Goal: Find specific page/section: Find specific page/section

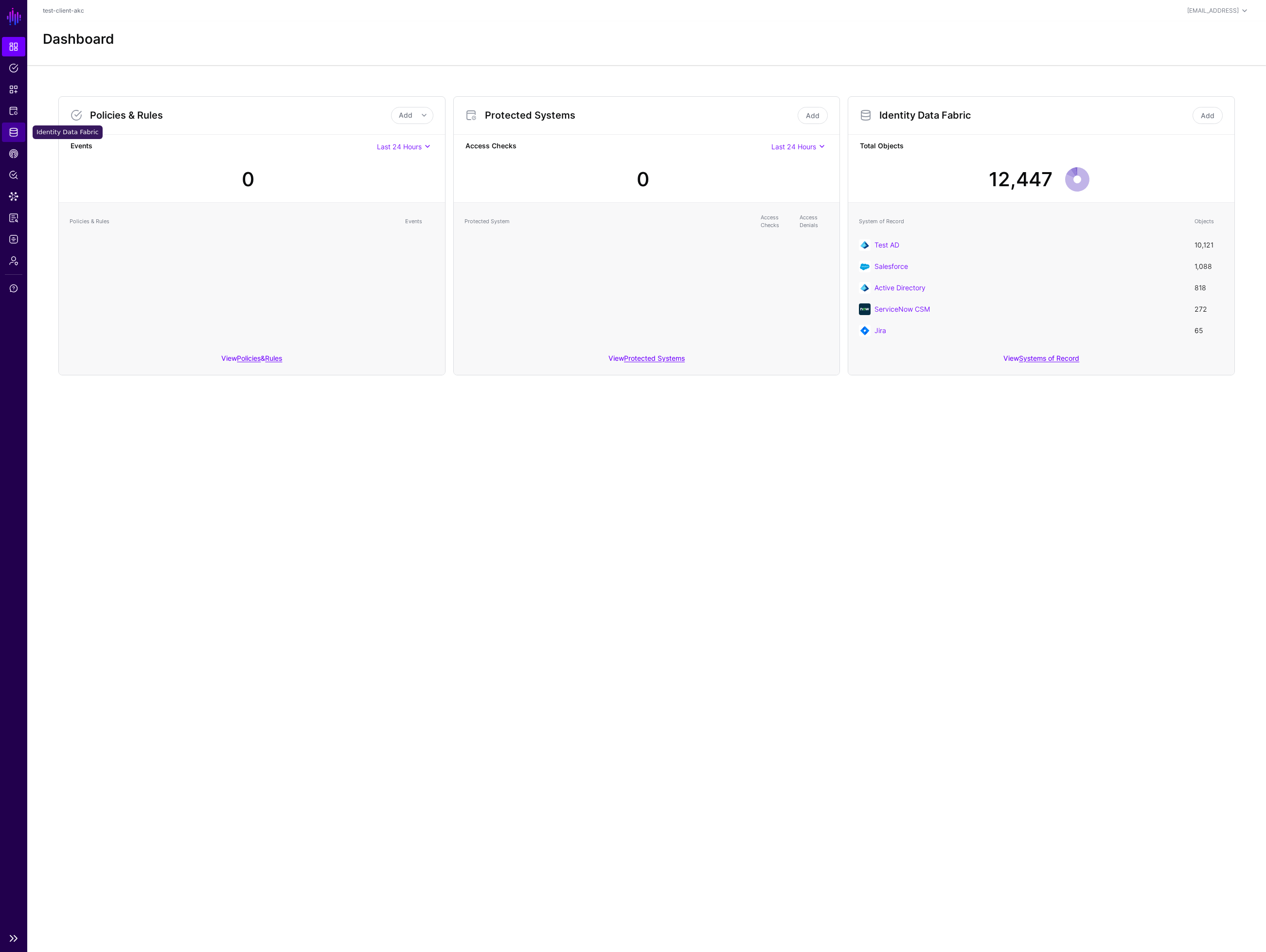
click at [11, 129] on span "Identity Data Fabric" at bounding box center [13, 132] width 10 height 10
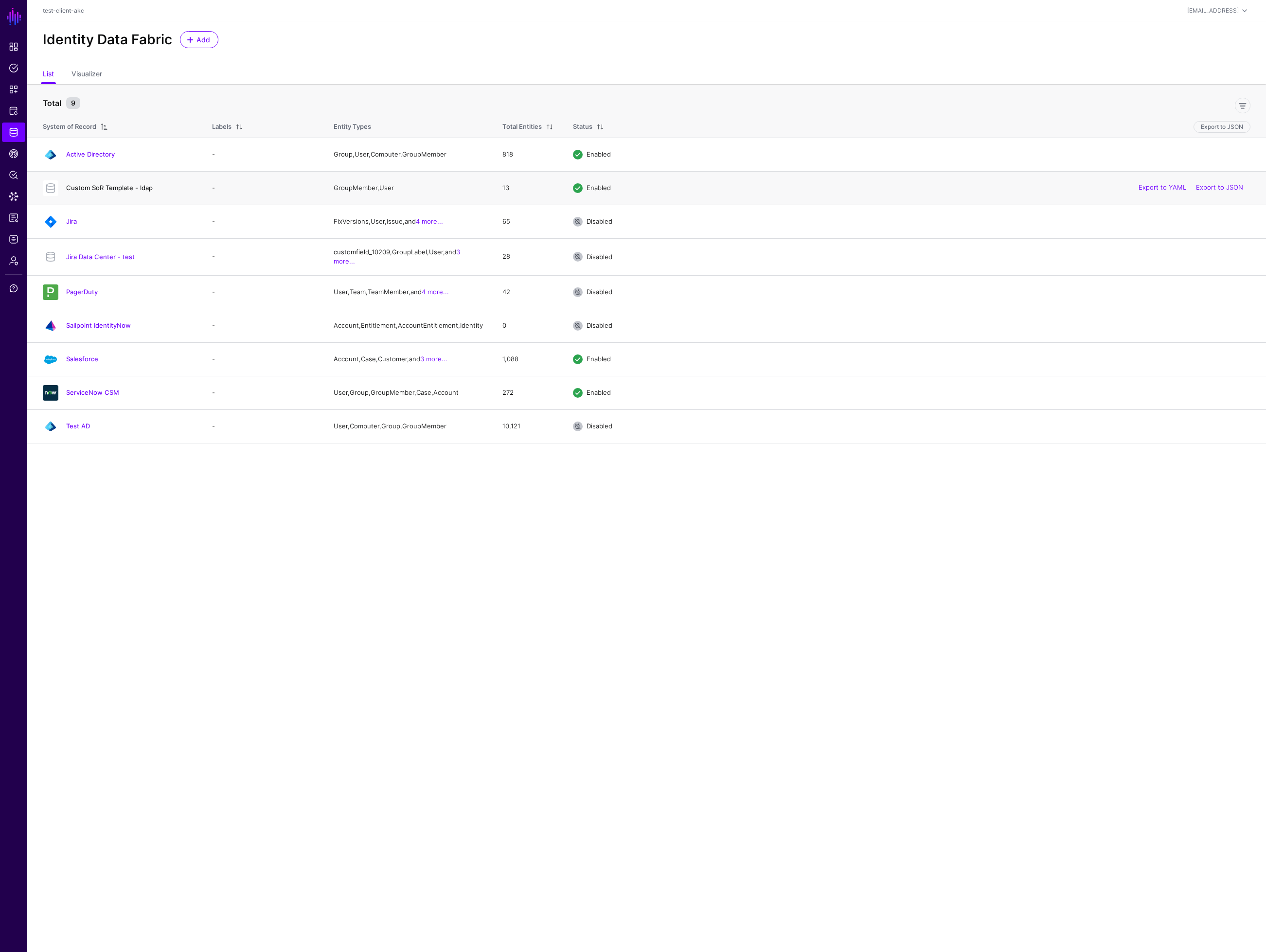
click at [131, 188] on link "Custom SoR Template - ldap" at bounding box center [109, 187] width 86 height 8
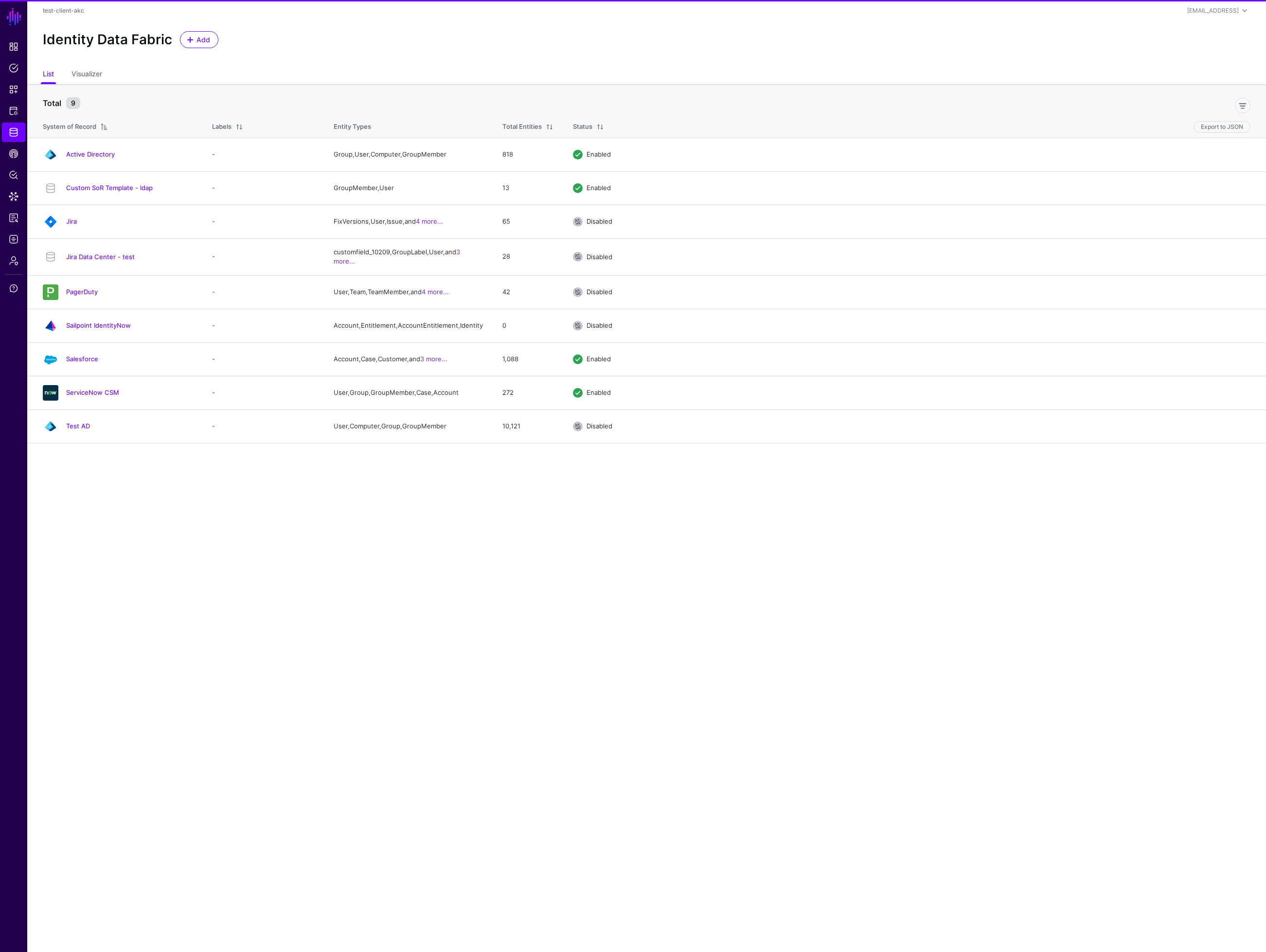
click at [92, 155] on link "Active Directory" at bounding box center [90, 154] width 49 height 8
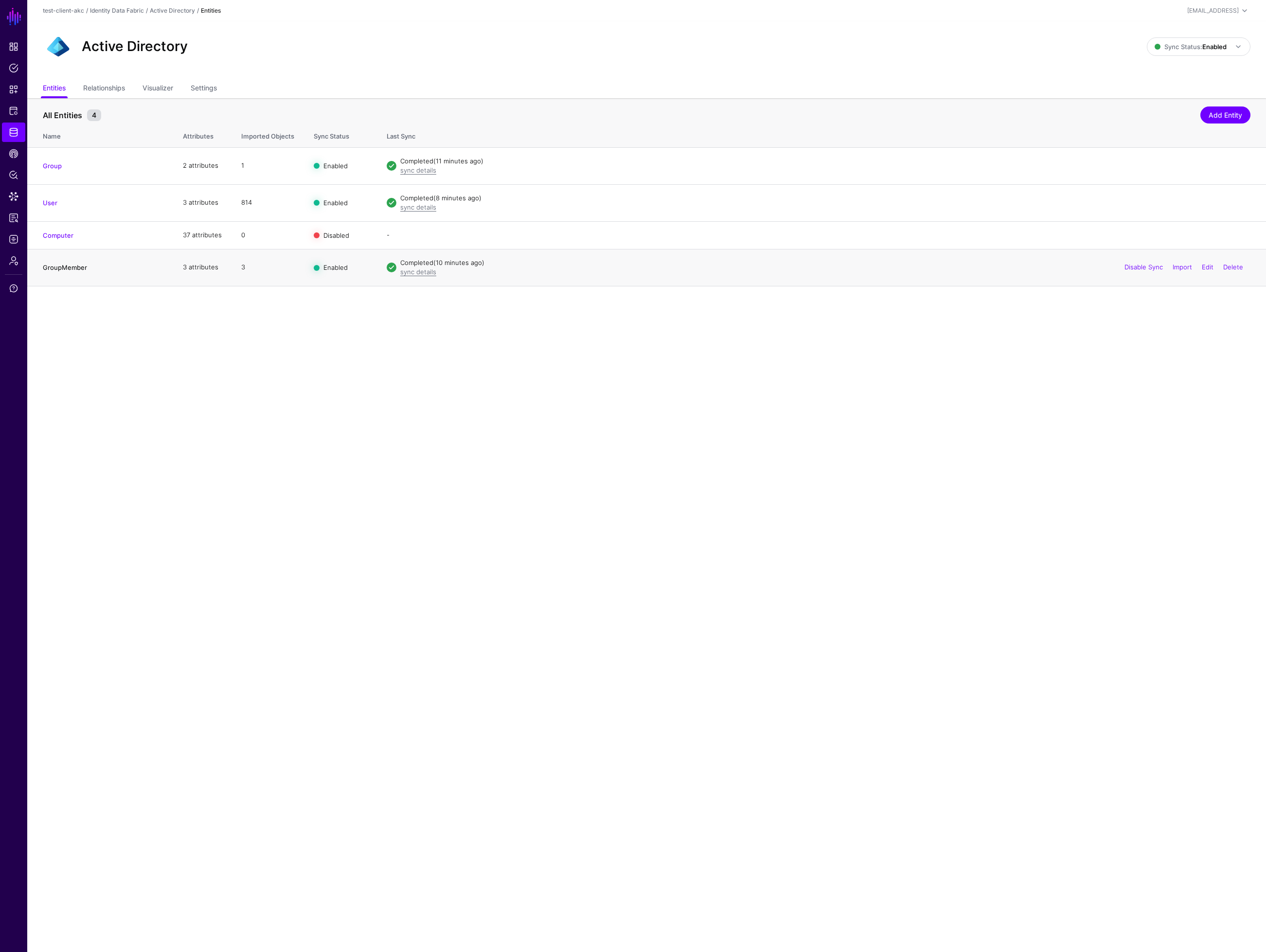
click at [75, 268] on link "GroupMember" at bounding box center [65, 267] width 44 height 8
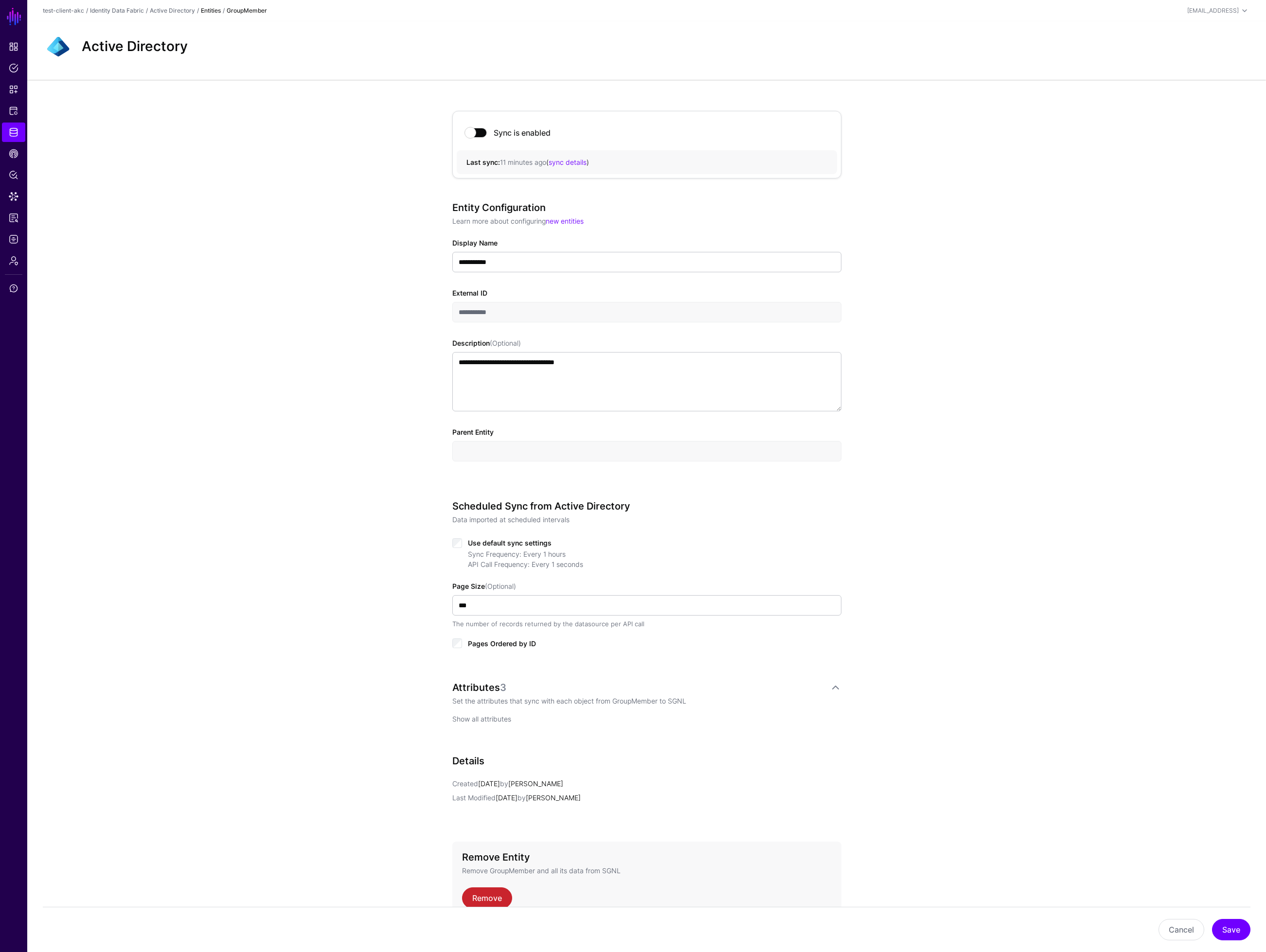
click at [487, 718] on link "Show all attributes" at bounding box center [482, 719] width 59 height 8
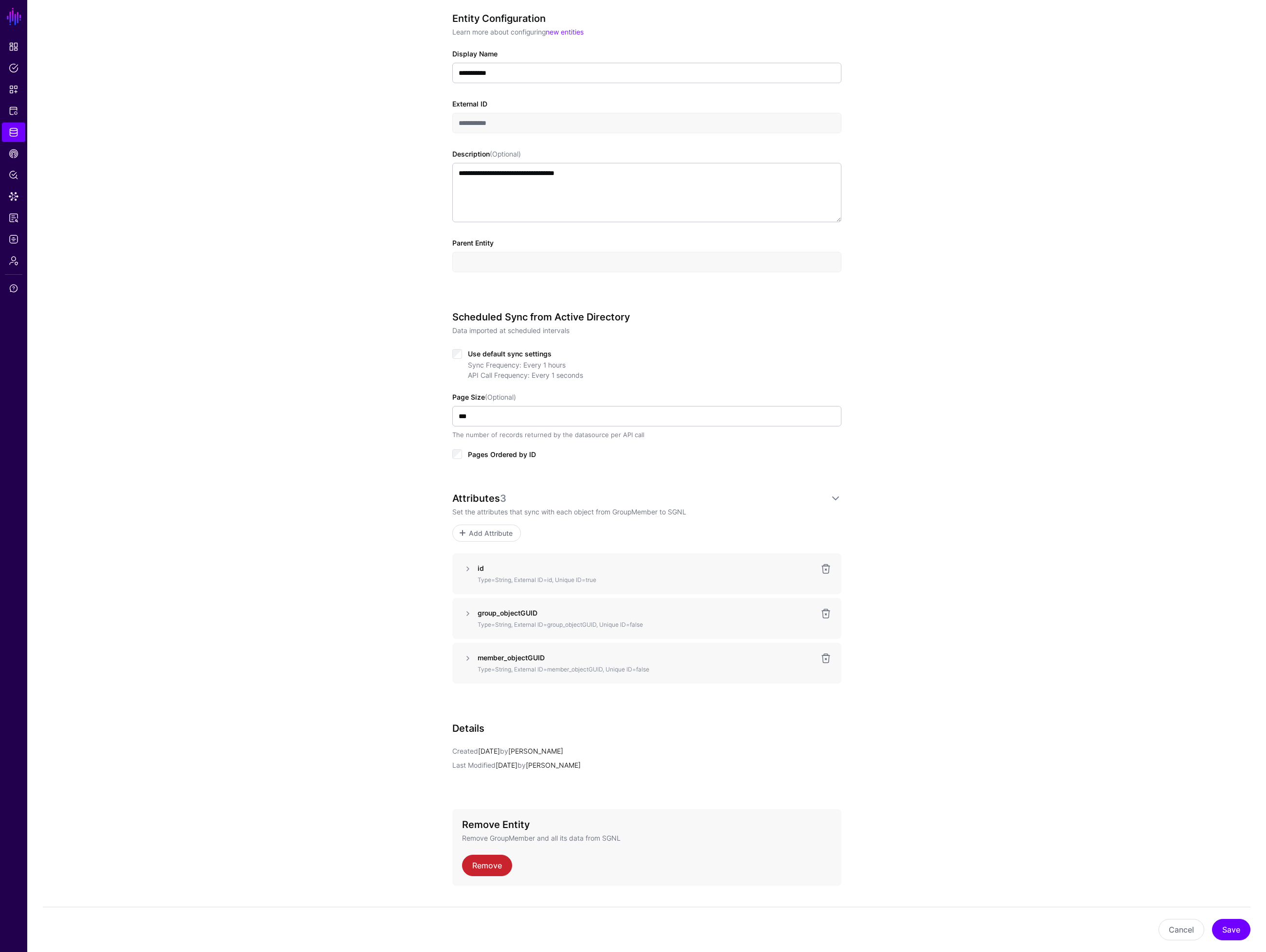
scroll to position [197, 0]
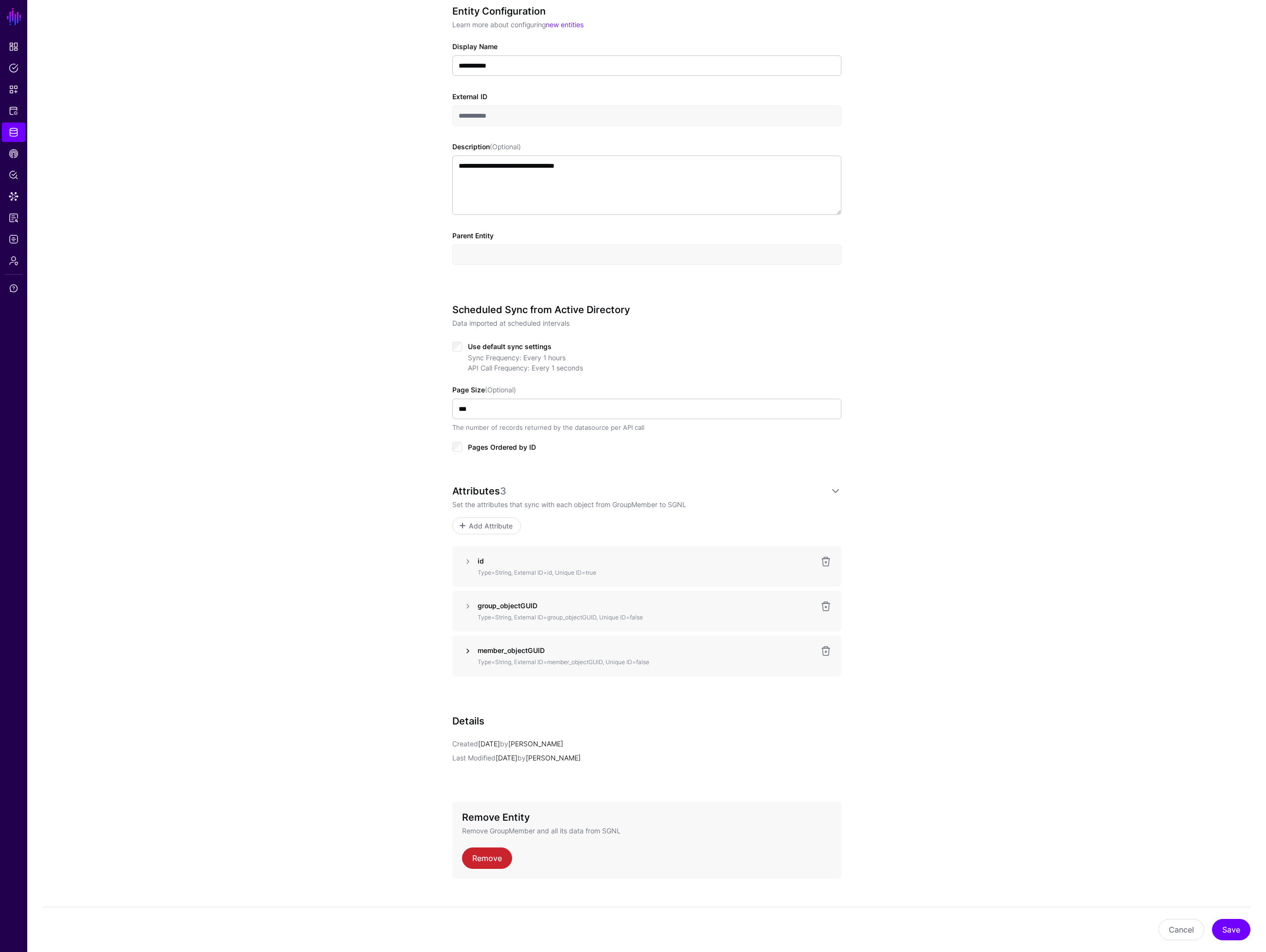
click at [468, 652] on link at bounding box center [467, 651] width 12 height 12
